Goal: Transaction & Acquisition: Book appointment/travel/reservation

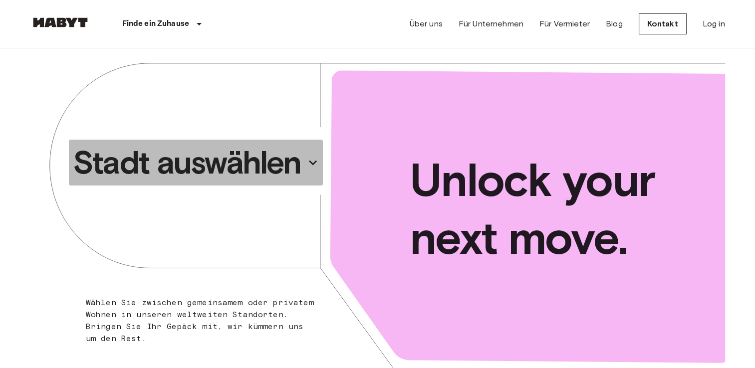
click at [240, 140] on button "Stadt auswählen" at bounding box center [196, 163] width 254 height 46
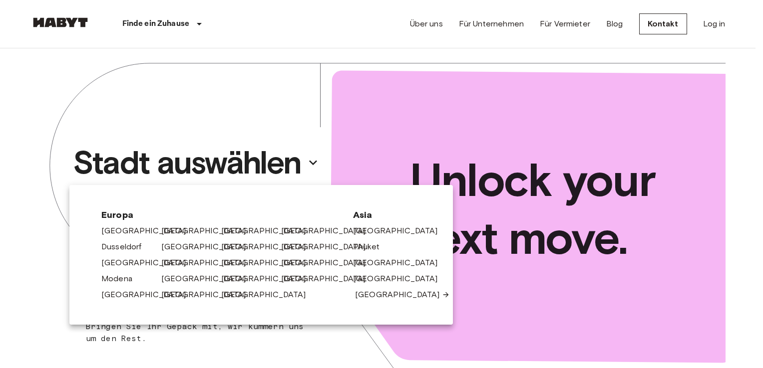
click at [355, 296] on link "[GEOGRAPHIC_DATA]" at bounding box center [402, 295] width 95 height 12
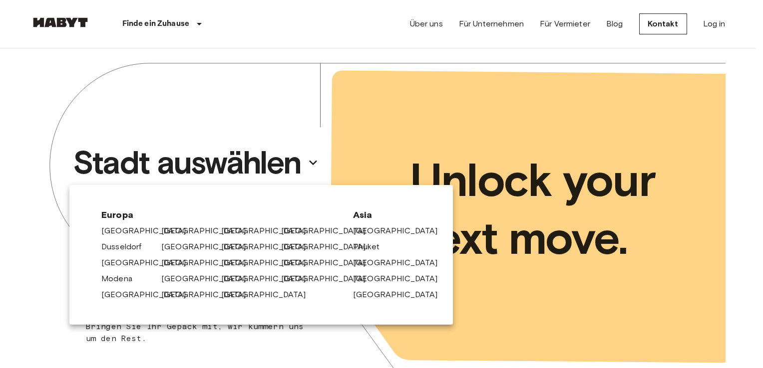
click at [161, 231] on link "[GEOGRAPHIC_DATA]" at bounding box center [208, 231] width 95 height 12
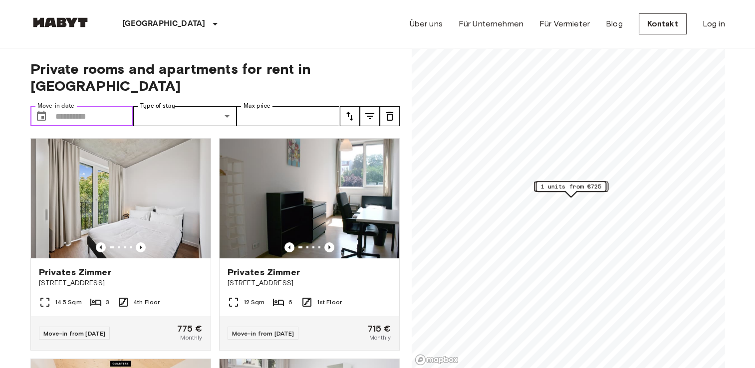
click at [89, 106] on input "Move-in date" at bounding box center [94, 116] width 78 height 20
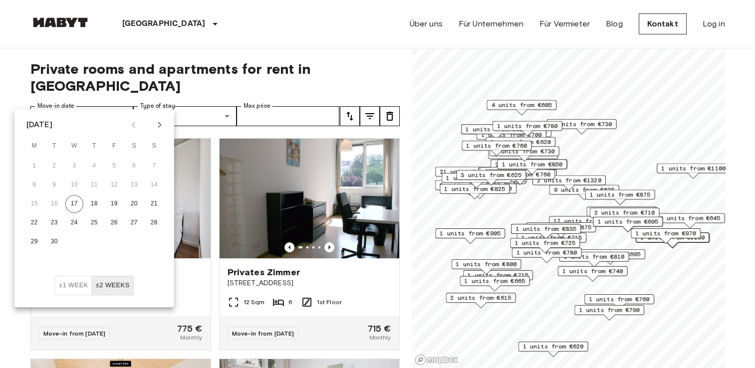
click at [162, 127] on icon "Next month" at bounding box center [160, 125] width 12 height 12
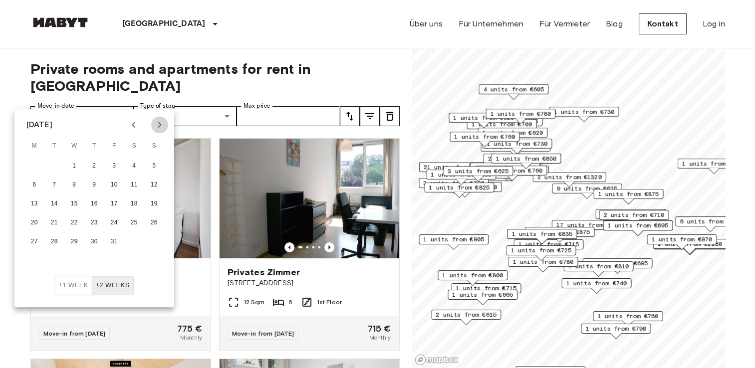
click at [156, 125] on icon "Next month" at bounding box center [160, 125] width 12 height 12
click at [133, 166] on button "1" at bounding box center [134, 166] width 18 height 18
type input "**********"
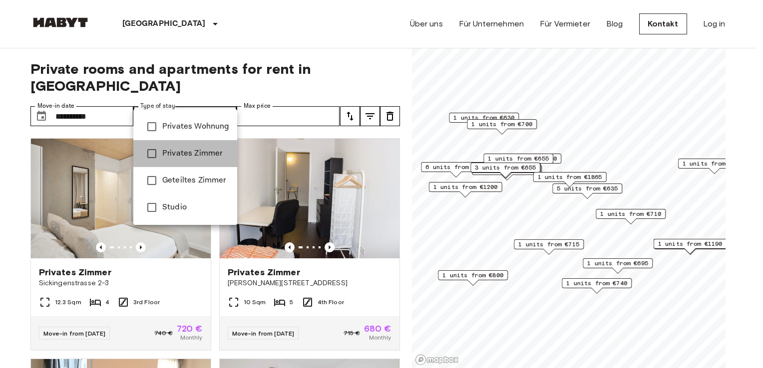
click at [191, 142] on li "Privates Zimmer" at bounding box center [185, 153] width 104 height 27
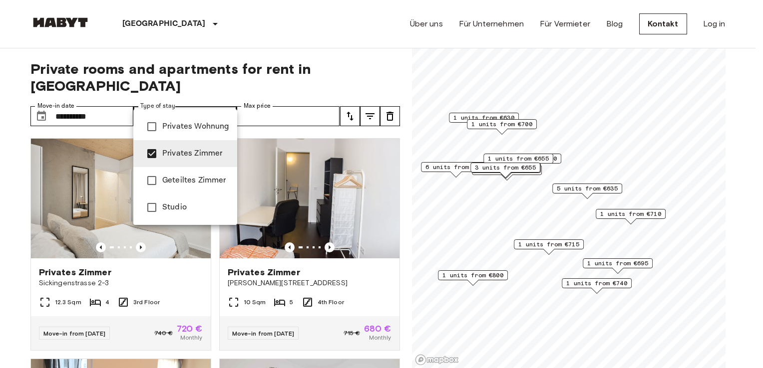
click at [174, 130] on span "Privates Wohnung" at bounding box center [195, 127] width 67 height 12
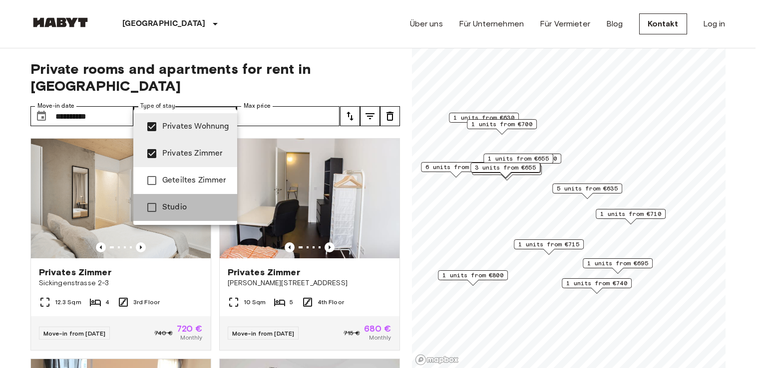
click at [188, 215] on li "Studio" at bounding box center [185, 207] width 104 height 27
type input "**********"
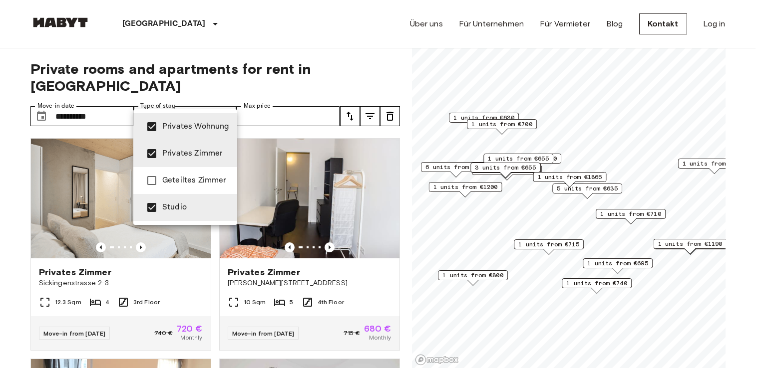
click at [322, 35] on div at bounding box center [381, 184] width 763 height 368
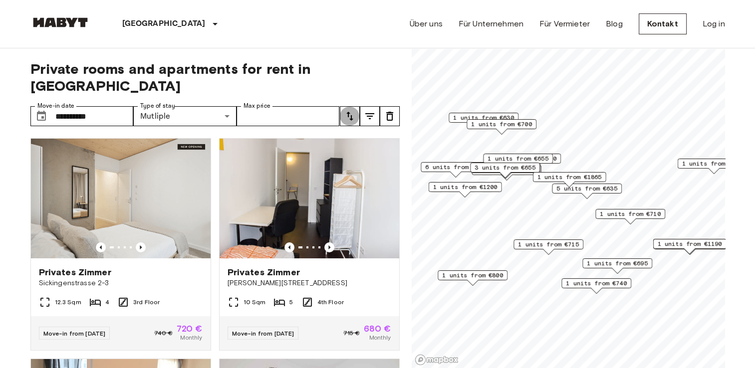
click at [351, 110] on icon "tune" at bounding box center [350, 116] width 12 height 12
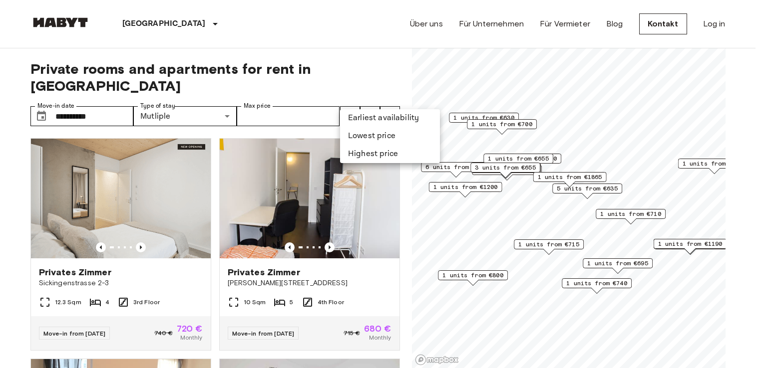
click at [360, 130] on li "Lowest price" at bounding box center [390, 136] width 100 height 18
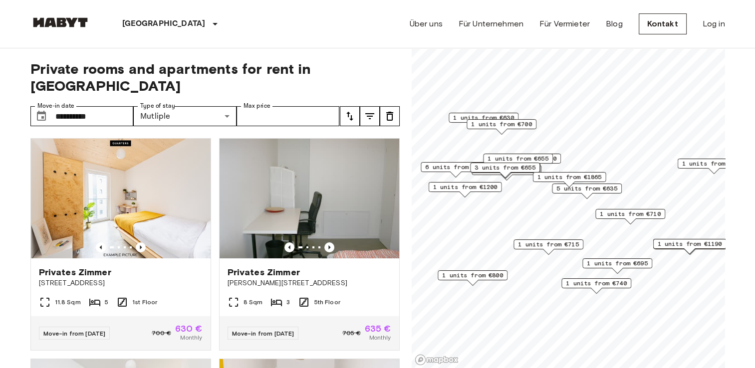
click at [304, 39] on div "[GEOGRAPHIC_DATA] [GEOGRAPHIC_DATA] [GEOGRAPHIC_DATA] [GEOGRAPHIC_DATA] [GEOGRA…" at bounding box center [377, 24] width 695 height 48
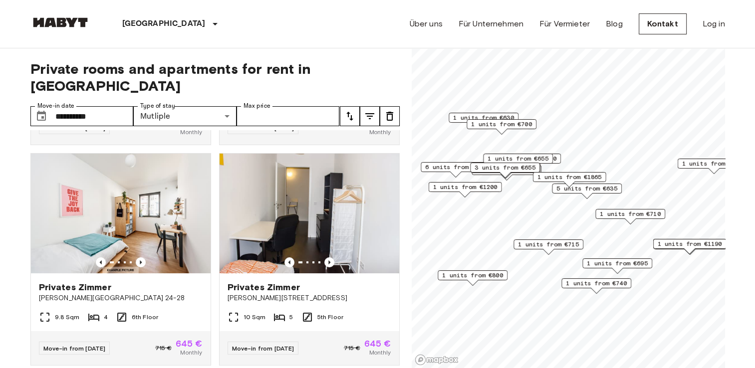
scroll to position [210, 0]
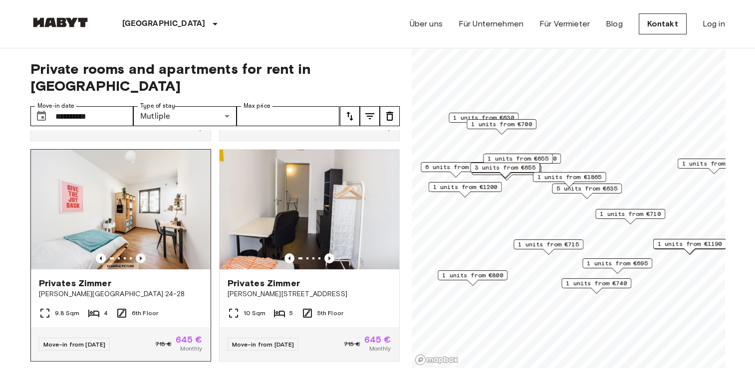
click at [136, 254] on icon "Previous image" at bounding box center [141, 259] width 10 height 10
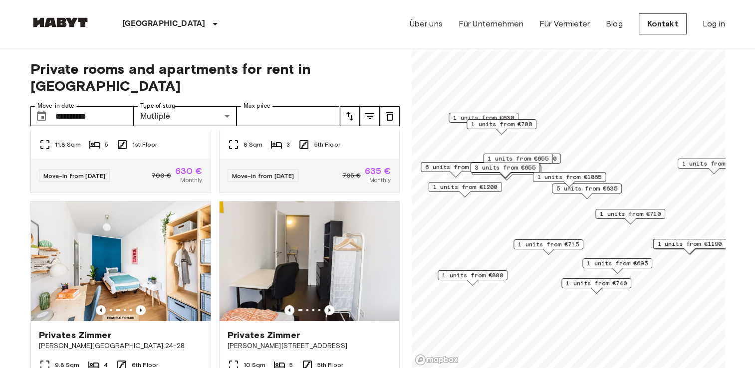
scroll to position [165, 0]
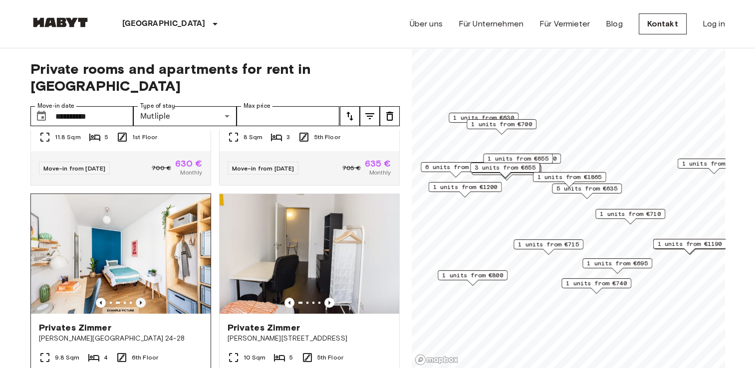
click at [136, 298] on icon "Previous image" at bounding box center [141, 303] width 10 height 10
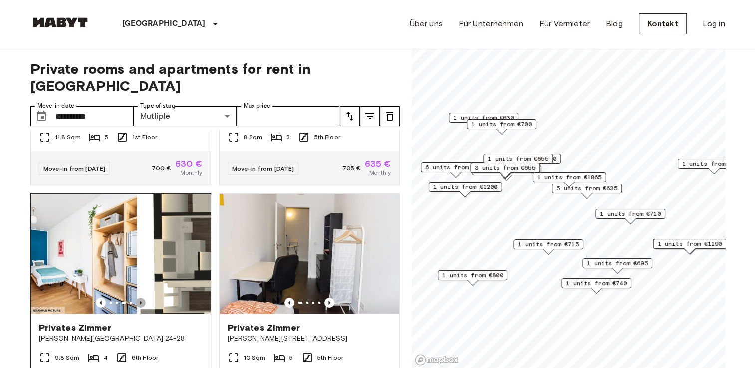
click at [136, 298] on icon "Previous image" at bounding box center [141, 303] width 10 height 10
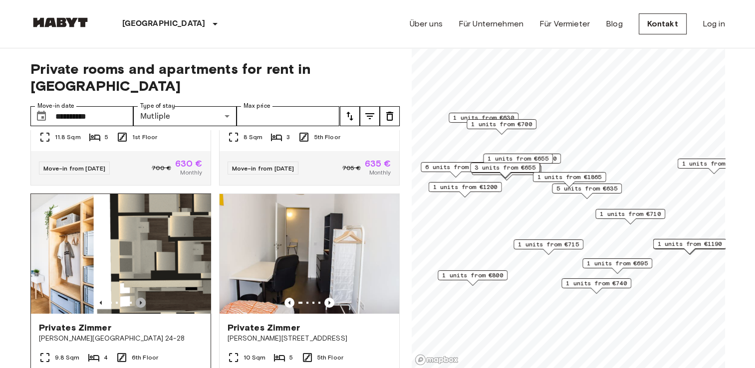
click at [136, 298] on icon "Previous image" at bounding box center [141, 303] width 10 height 10
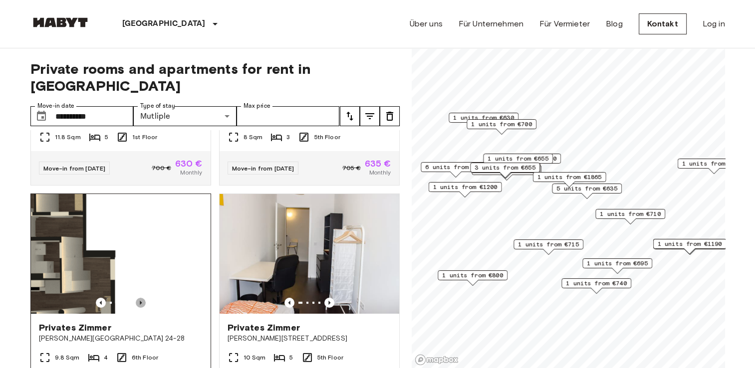
click at [136, 298] on icon "Previous image" at bounding box center [141, 303] width 10 height 10
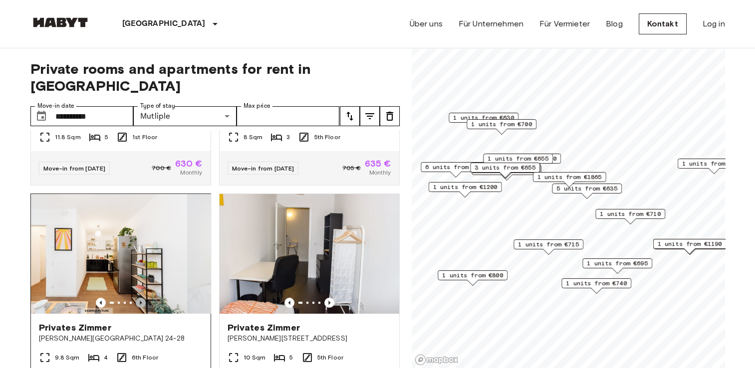
click at [136, 298] on icon "Previous image" at bounding box center [141, 303] width 10 height 10
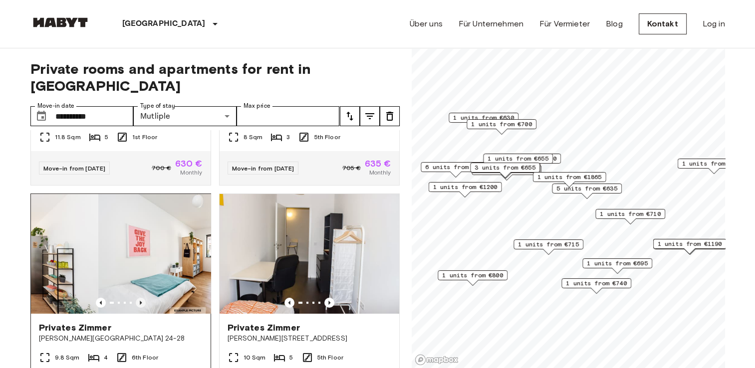
click at [136, 298] on icon "Previous image" at bounding box center [141, 303] width 10 height 10
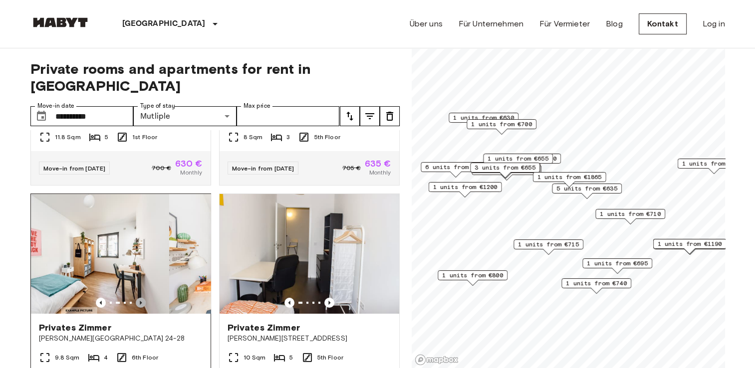
click at [136, 298] on icon "Previous image" at bounding box center [141, 303] width 10 height 10
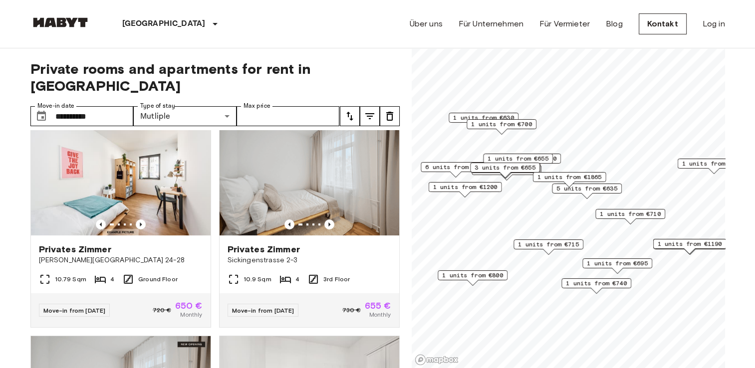
scroll to position [489, 0]
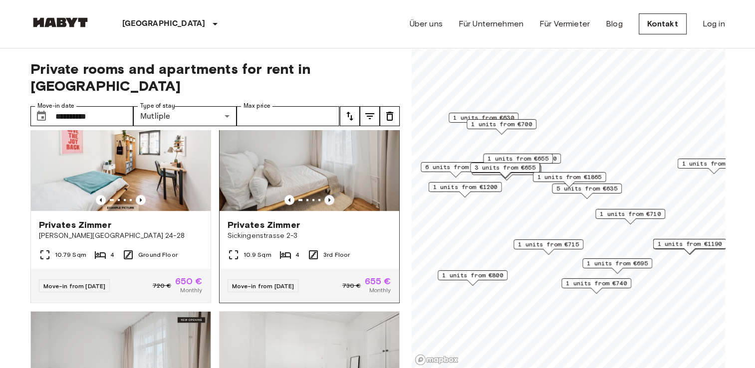
click at [327, 195] on icon "Previous image" at bounding box center [329, 200] width 10 height 10
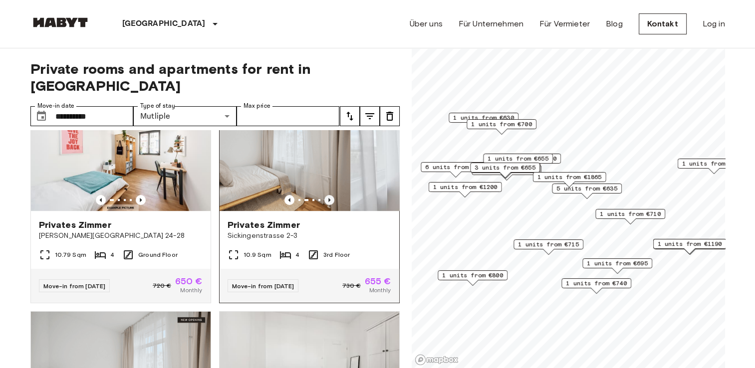
click at [327, 195] on icon "Previous image" at bounding box center [329, 200] width 10 height 10
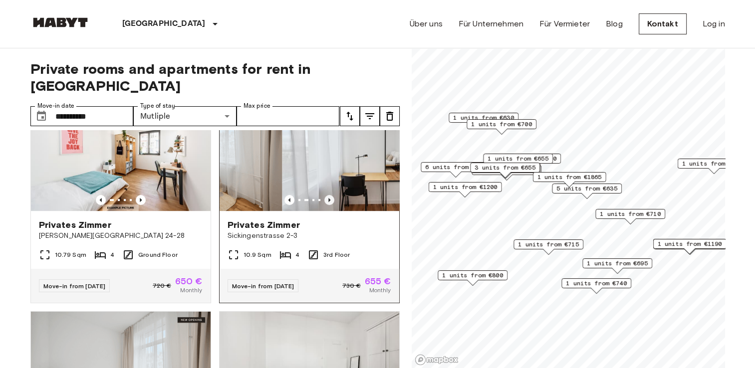
click at [327, 195] on icon "Previous image" at bounding box center [329, 200] width 10 height 10
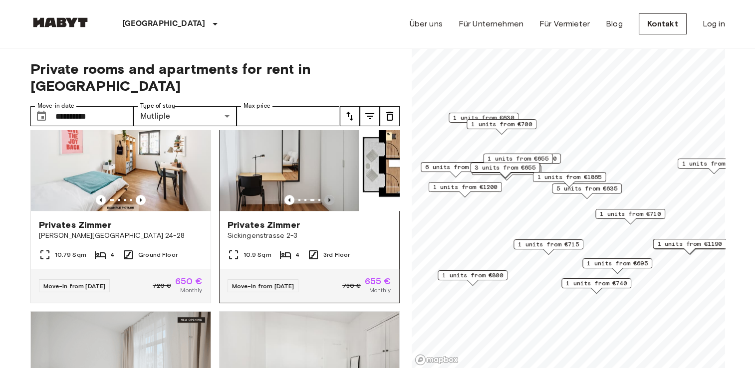
click at [327, 195] on icon "Previous image" at bounding box center [329, 200] width 10 height 10
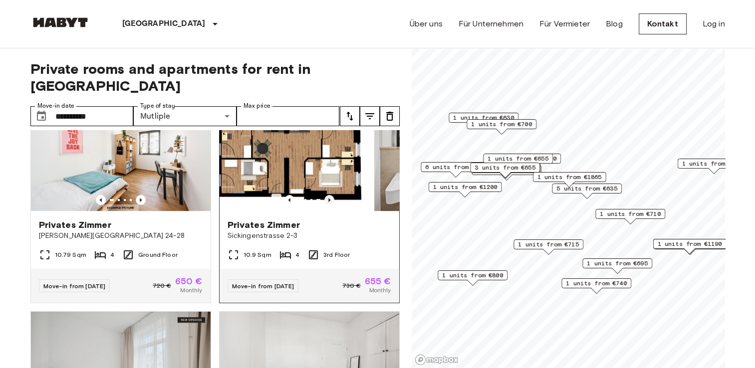
click at [327, 195] on icon "Previous image" at bounding box center [329, 200] width 10 height 10
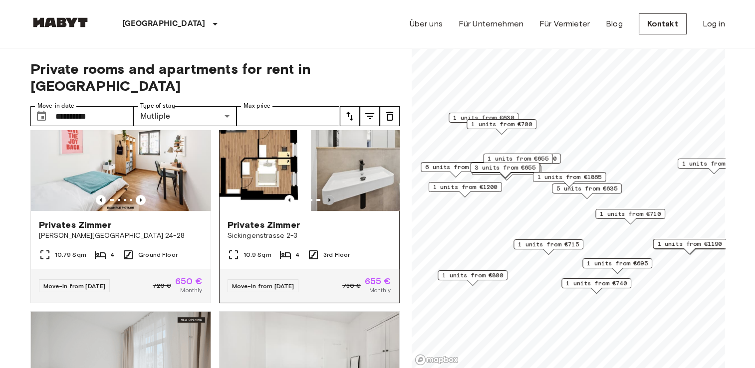
click at [327, 195] on icon "Previous image" at bounding box center [329, 200] width 10 height 10
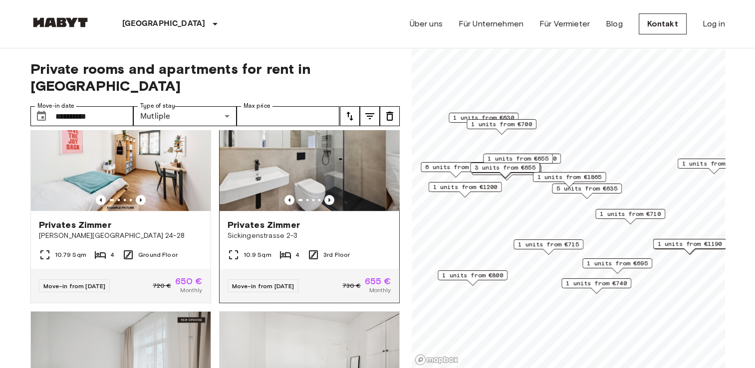
click at [327, 195] on icon "Previous image" at bounding box center [329, 200] width 10 height 10
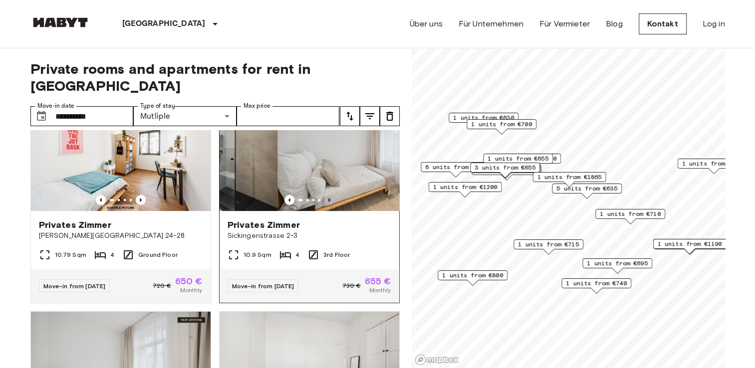
click at [327, 195] on icon "Previous image" at bounding box center [329, 200] width 10 height 10
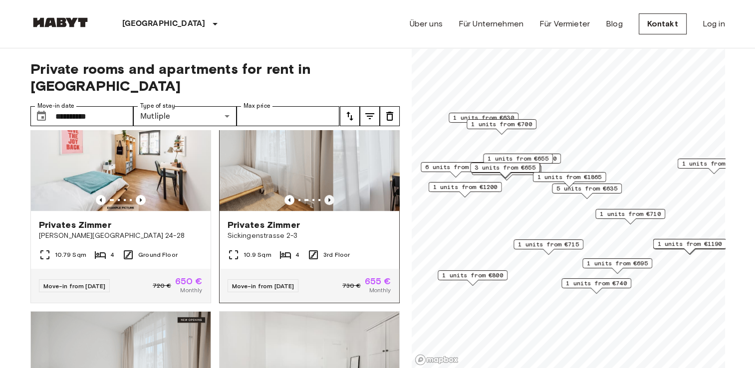
click at [327, 195] on icon "Previous image" at bounding box center [329, 200] width 10 height 10
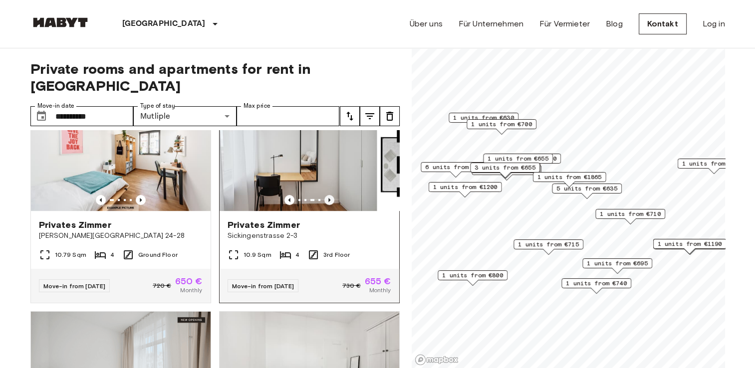
click at [327, 195] on icon "Previous image" at bounding box center [329, 200] width 10 height 10
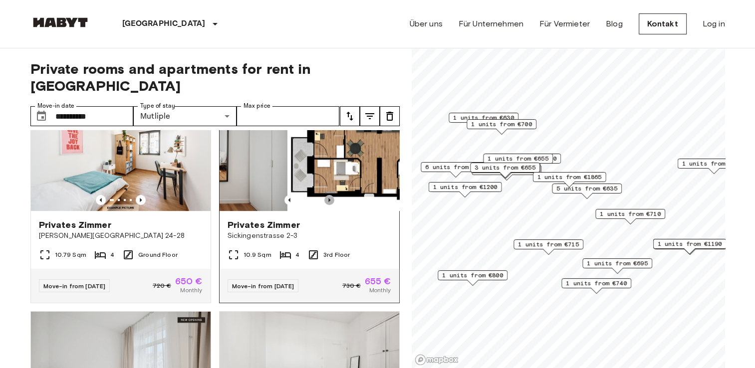
click at [327, 195] on icon "Previous image" at bounding box center [329, 200] width 10 height 10
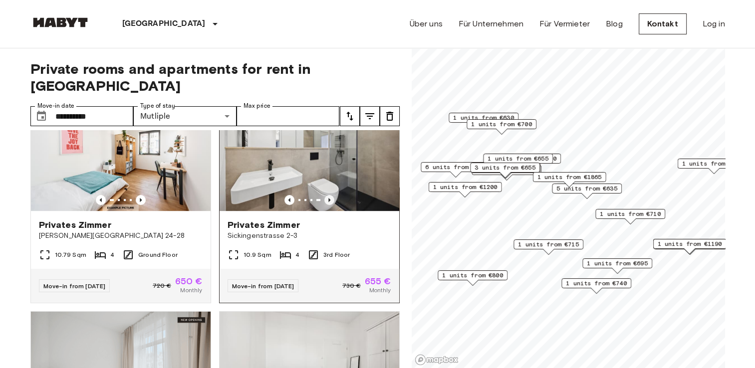
click at [326, 195] on icon "Previous image" at bounding box center [329, 200] width 10 height 10
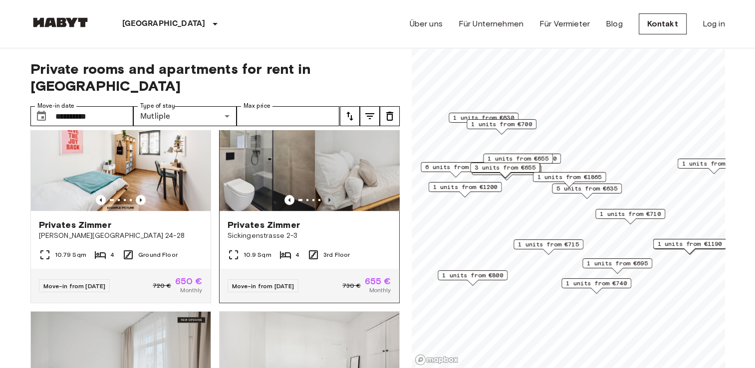
click at [326, 195] on icon "Previous image" at bounding box center [329, 200] width 10 height 10
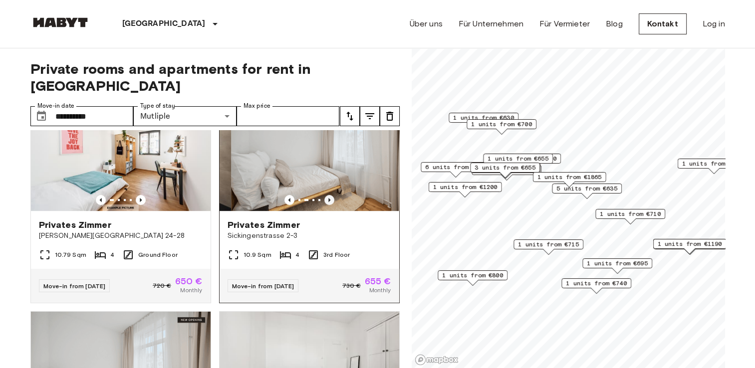
click at [326, 195] on icon "Previous image" at bounding box center [329, 200] width 10 height 10
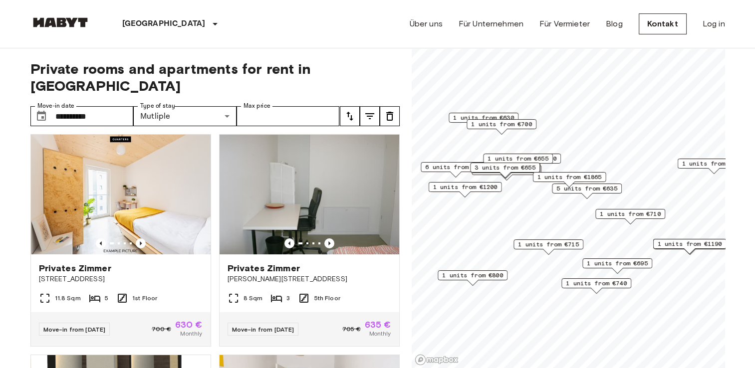
scroll to position [0, 0]
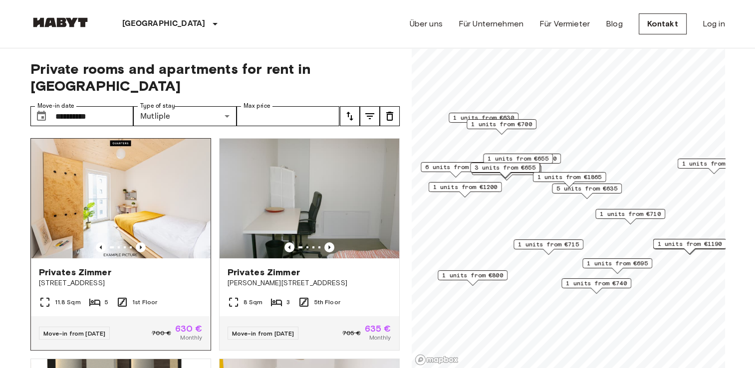
click at [56, 208] on img at bounding box center [121, 199] width 180 height 120
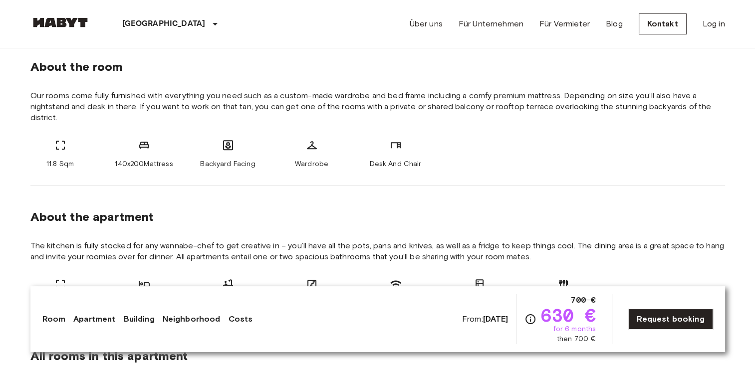
scroll to position [67, 0]
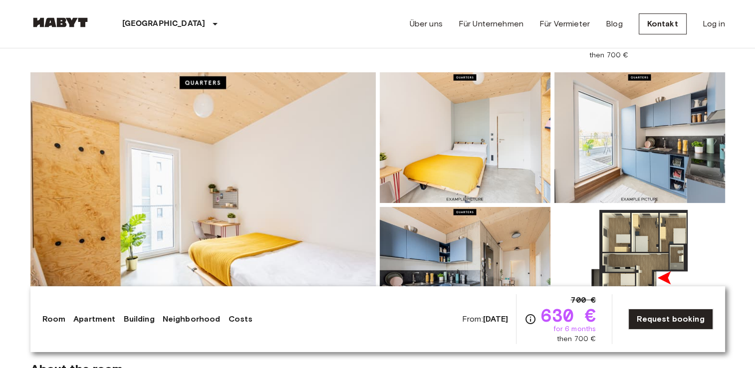
click at [509, 231] on img at bounding box center [465, 272] width 171 height 131
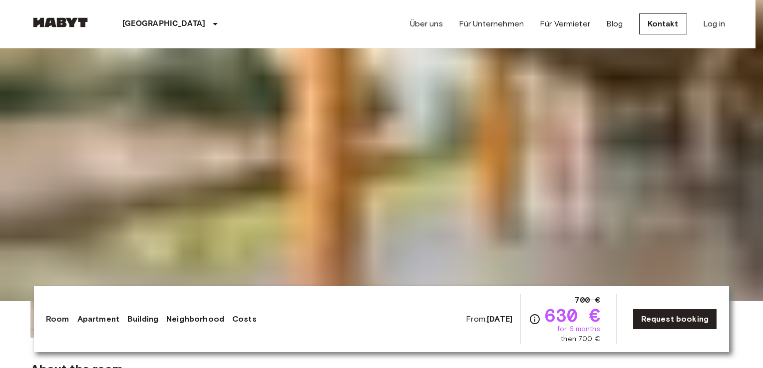
drag, startPoint x: 349, startPoint y: 349, endPoint x: 469, endPoint y: 268, distance: 144.8
